Goal: Task Accomplishment & Management: Manage account settings

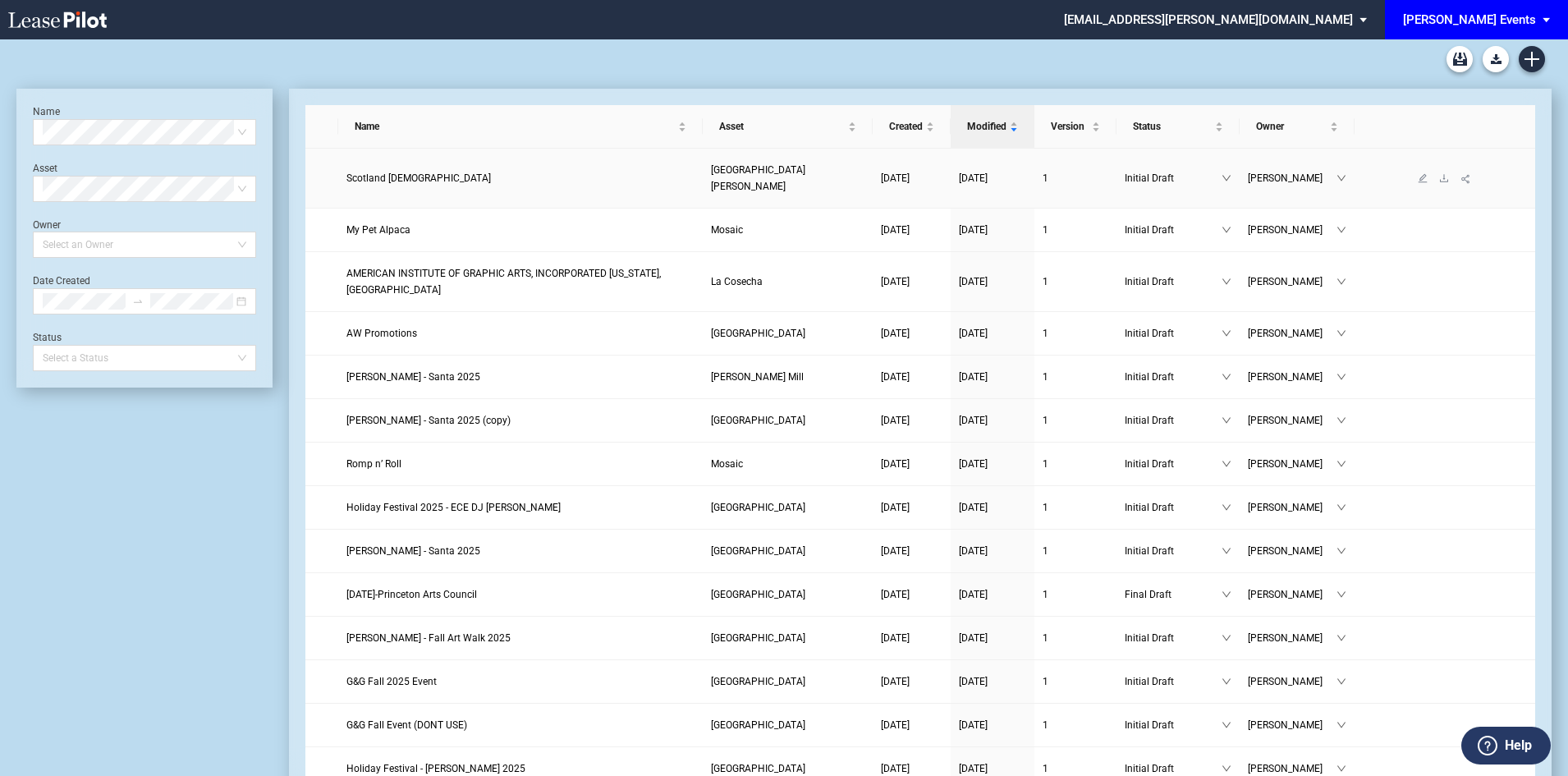
click at [411, 172] on span "Scotland [DEMOGRAPHIC_DATA]" at bounding box center [418, 177] width 145 height 11
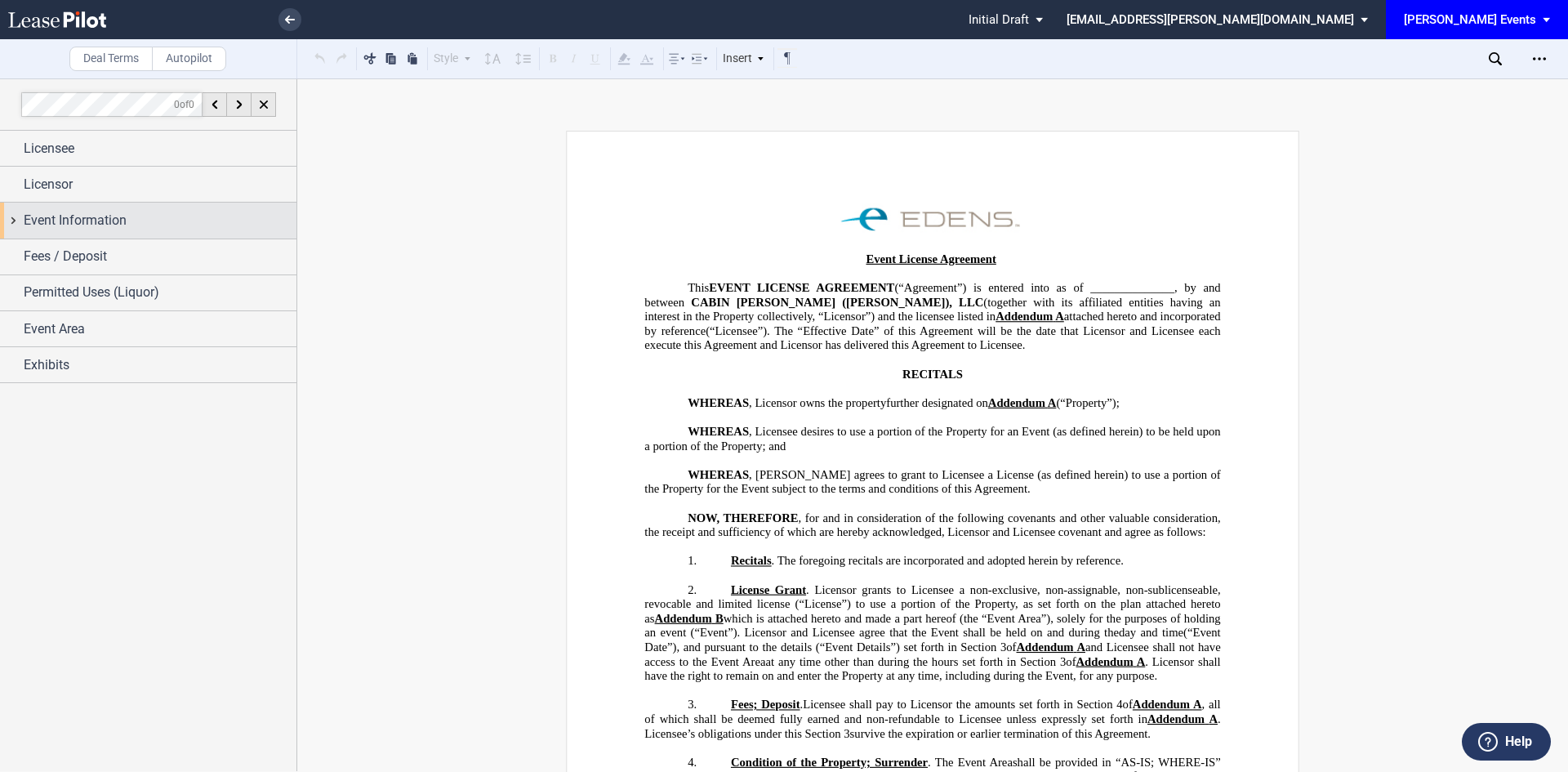
click at [166, 231] on div "Event Information" at bounding box center [148, 220] width 297 height 35
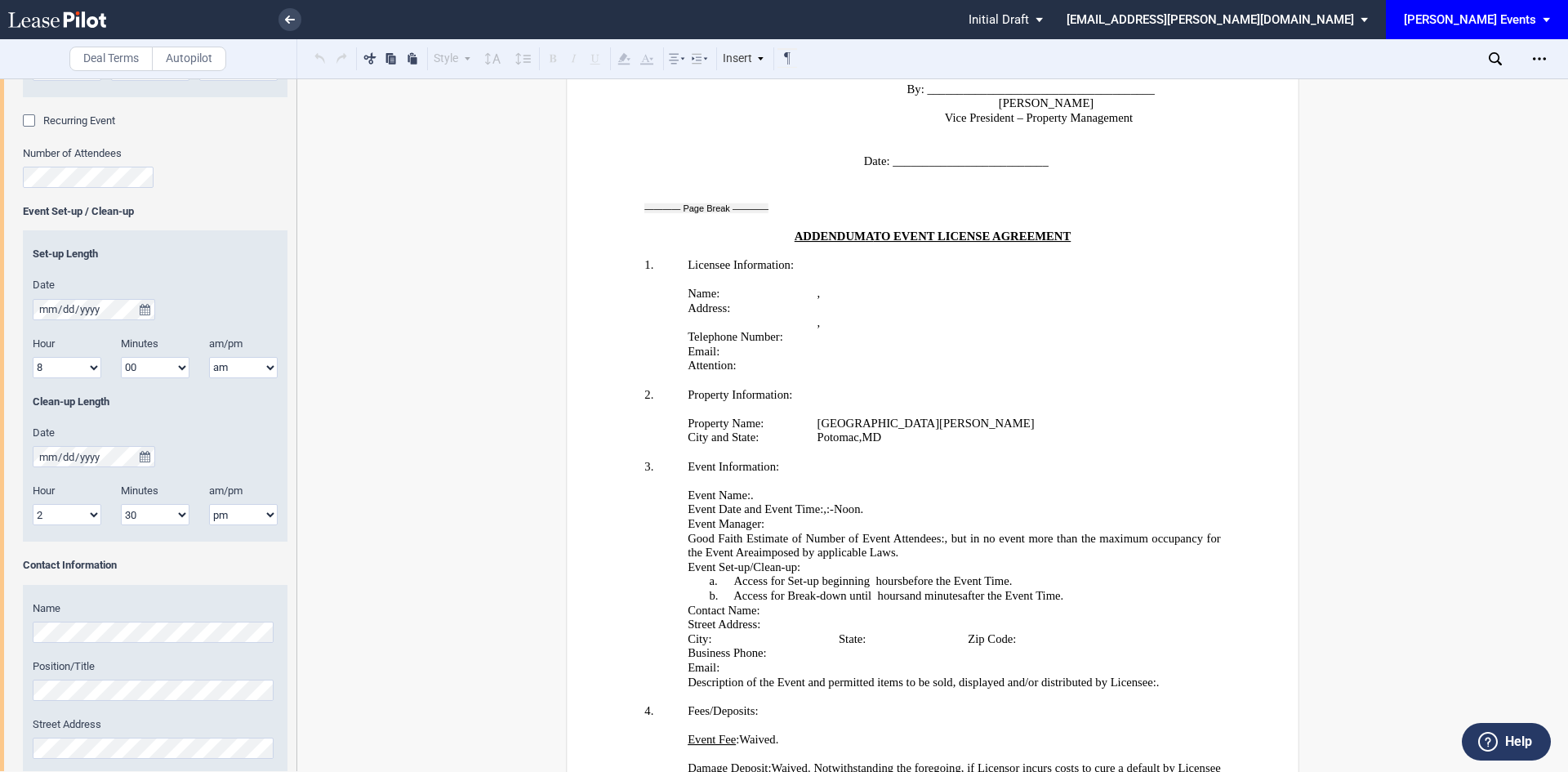
scroll to position [3103, 0]
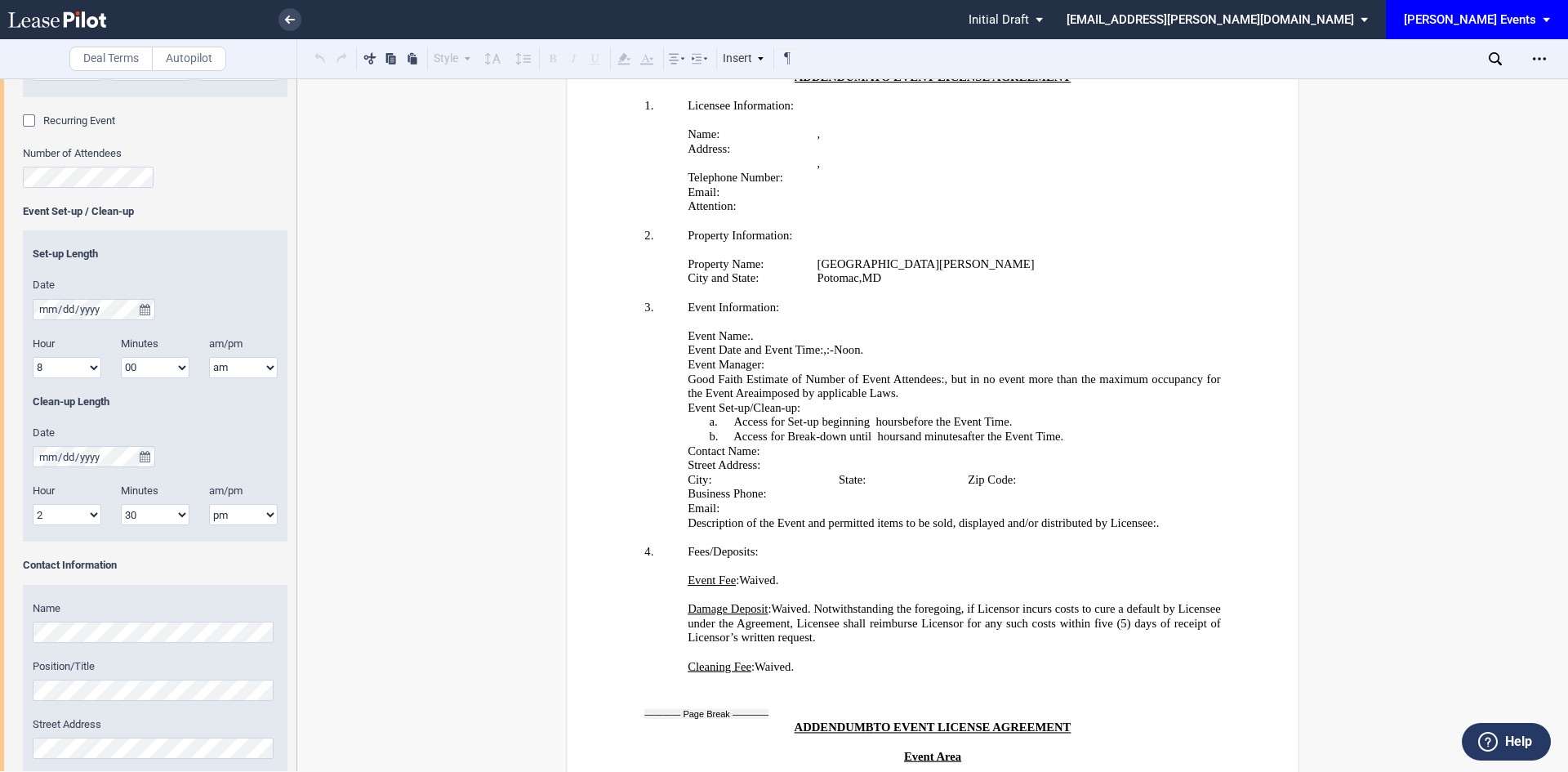
click at [38, 366] on select "1 2 3 4 5 6 7 8 9 10 11 12" at bounding box center [66, 367] width 69 height 21
select select "2"
click at [32, 357] on select "1 2 3 4 5 6 7 8 9 10 11 12" at bounding box center [66, 367] width 69 height 21
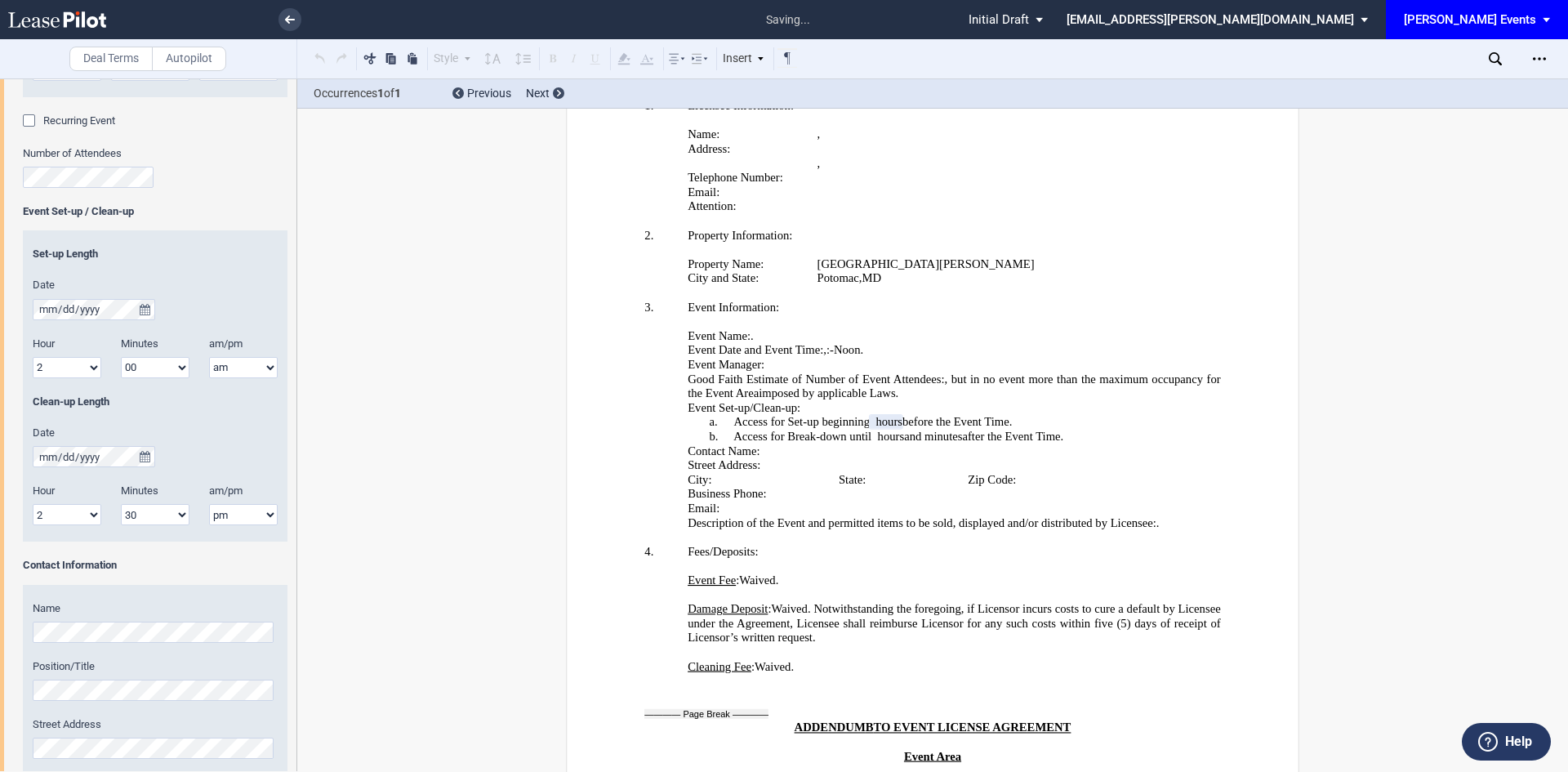
click at [173, 364] on select "00 05 10 15 20 25 30 35 40 45 50 55" at bounding box center [155, 367] width 69 height 21
select select "45"
click at [121, 357] on select "00 05 10 15 20 25 30 35 40 45 50 55" at bounding box center [155, 367] width 69 height 21
click at [289, 26] on link at bounding box center [290, 20] width 23 height 23
